Goal: Task Accomplishment & Management: Use online tool/utility

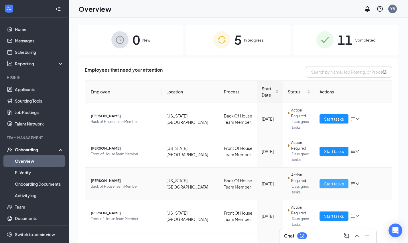
click at [338, 184] on span "Start tasks" at bounding box center [334, 183] width 20 height 6
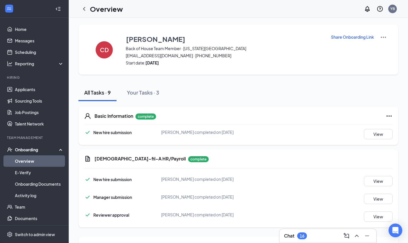
click at [309, 234] on div "Chat 16" at bounding box center [328, 235] width 88 height 9
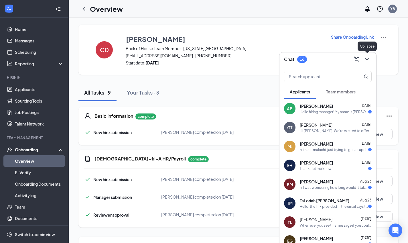
click at [369, 60] on icon "ChevronDown" at bounding box center [366, 59] width 7 height 7
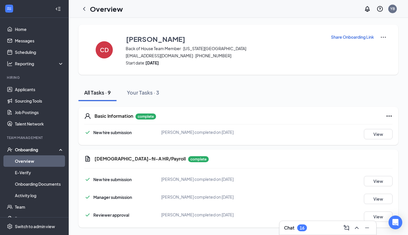
click at [310, 226] on div "Chat 16" at bounding box center [328, 227] width 88 height 9
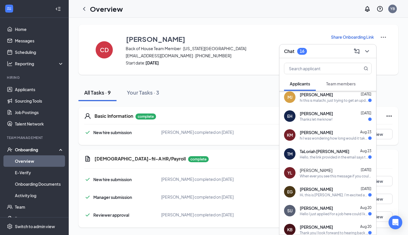
scroll to position [47, 0]
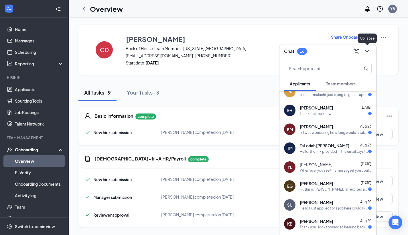
click at [367, 51] on icon "ChevronDown" at bounding box center [366, 51] width 7 height 7
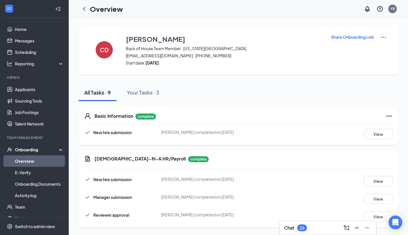
scroll to position [0, 0]
click at [41, 149] on div "Onboarding" at bounding box center [37, 150] width 44 height 6
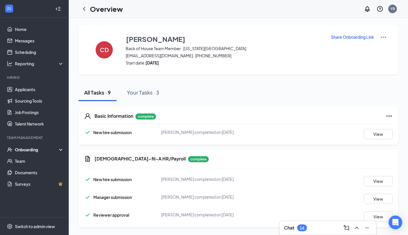
click at [41, 149] on div "Onboarding" at bounding box center [37, 150] width 44 height 6
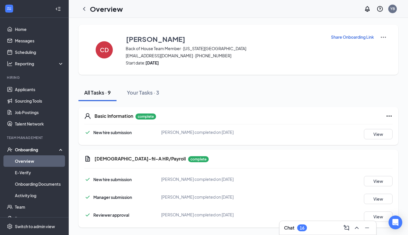
click at [43, 161] on link "Overview" at bounding box center [39, 160] width 49 height 11
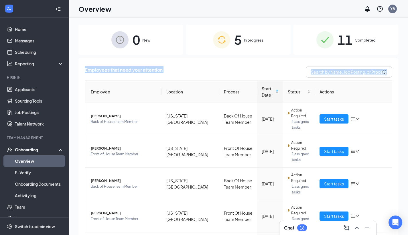
drag, startPoint x: 398, startPoint y: 46, endPoint x: 401, endPoint y: 109, distance: 63.0
click at [401, 109] on div "0 New 5 In progress 11 Completed Employees that need your attention Employee Lo…" at bounding box center [238, 139] width 339 height 243
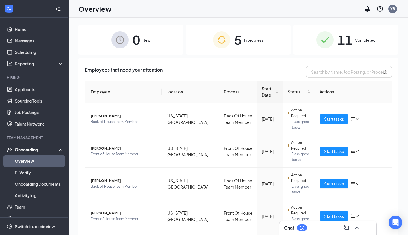
click at [403, 82] on div "0 New 5 In progress 11 Completed Employees that need your attention Employee Lo…" at bounding box center [238, 139] width 339 height 243
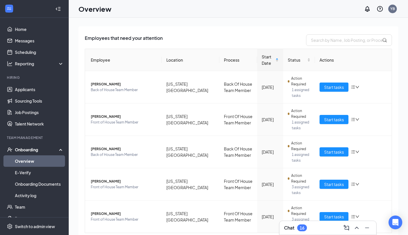
scroll to position [50, 0]
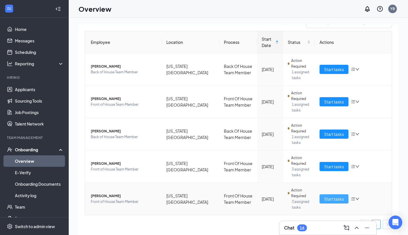
click at [333, 200] on span "Start tasks" at bounding box center [334, 198] width 20 height 6
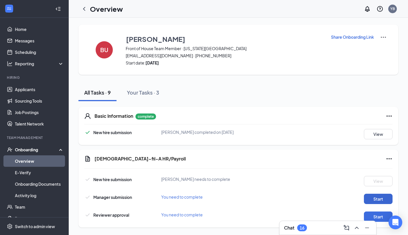
click at [387, 200] on button "Start" at bounding box center [378, 198] width 29 height 10
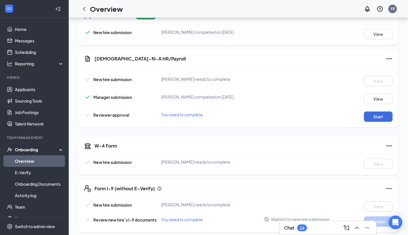
scroll to position [101, 0]
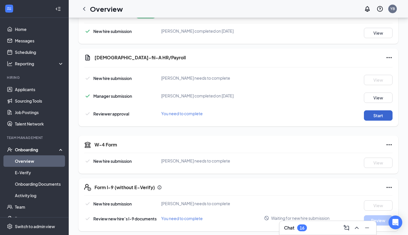
click at [367, 114] on button "Start" at bounding box center [378, 115] width 29 height 10
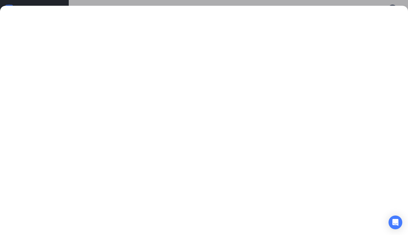
click at [22, 3] on div at bounding box center [204, 117] width 408 height 235
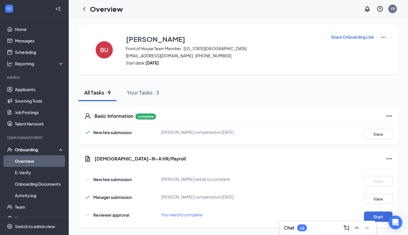
scroll to position [101, 0]
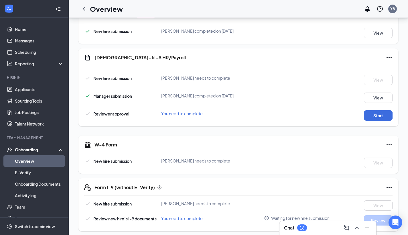
click at [42, 158] on link "Overview" at bounding box center [39, 160] width 49 height 11
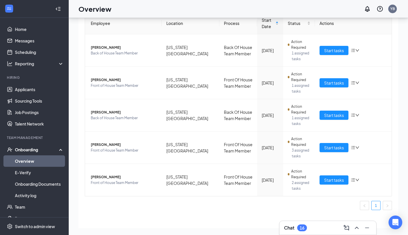
scroll to position [43, 0]
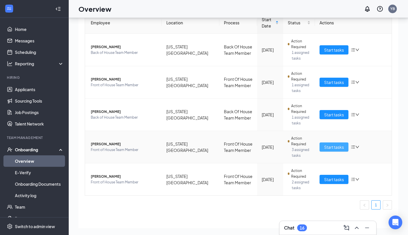
click at [327, 146] on span "Start tasks" at bounding box center [334, 147] width 20 height 6
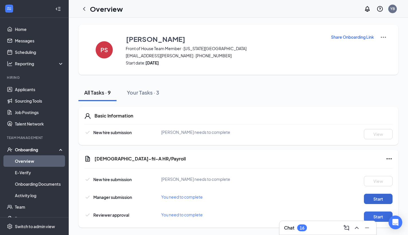
click at [381, 200] on button "Start" at bounding box center [378, 198] width 29 height 10
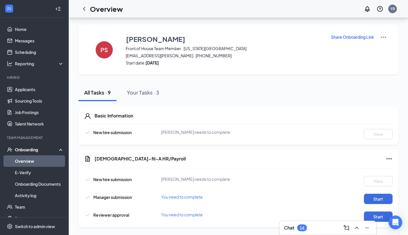
scroll to position [101, 0]
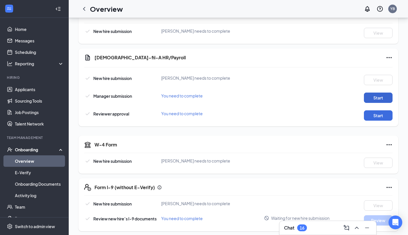
click at [383, 100] on button "Start" at bounding box center [378, 97] width 29 height 10
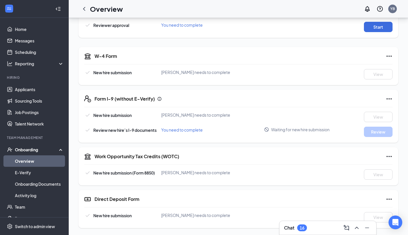
scroll to position [0, 0]
